Goal: Find specific page/section: Find specific page/section

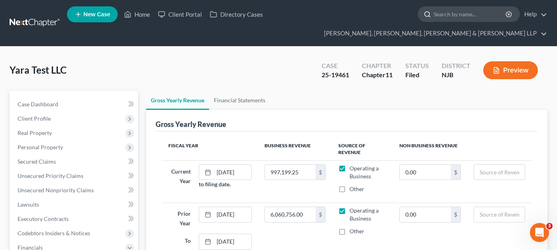
click at [434, 17] on input "search" at bounding box center [470, 14] width 73 height 15
type input "ghadeer"
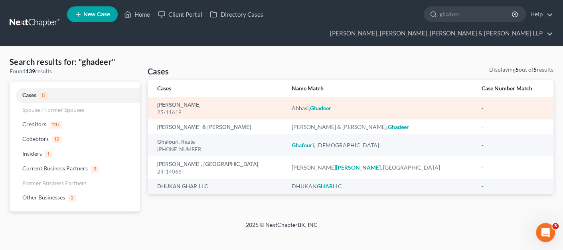
click at [181, 109] on div "25-11619" at bounding box center [218, 113] width 122 height 8
click at [181, 103] on link "[PERSON_NAME]" at bounding box center [178, 106] width 43 height 6
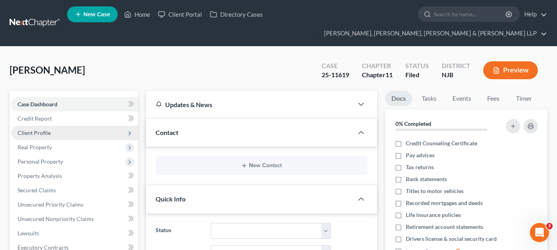
click at [50, 126] on span "Client Profile" at bounding box center [74, 133] width 127 height 14
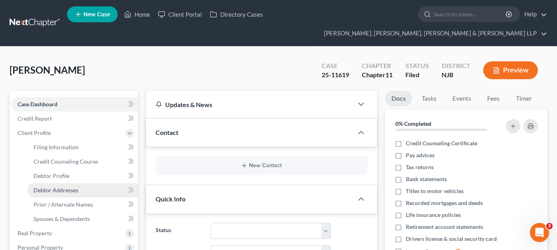
click at [57, 187] on span "Debtor Addresses" at bounding box center [56, 190] width 45 height 7
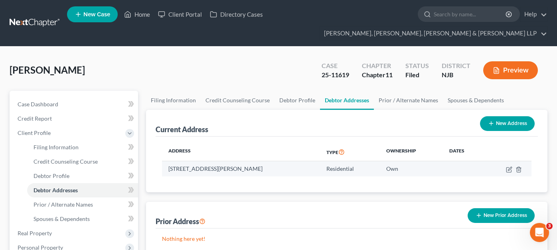
drag, startPoint x: 164, startPoint y: 155, endPoint x: 258, endPoint y: 155, distance: 94.1
click at [258, 162] on td "[STREET_ADDRESS][PERSON_NAME]" at bounding box center [241, 169] width 158 height 15
copy td "[STREET_ADDRESS][PERSON_NAME]"
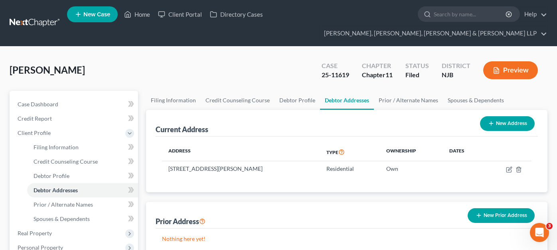
click at [286, 163] on div "Address Type Ownership Dates [STREET_ADDRESS][PERSON_NAME] Residential Own" at bounding box center [347, 165] width 382 height 56
